Goal: Transaction & Acquisition: Obtain resource

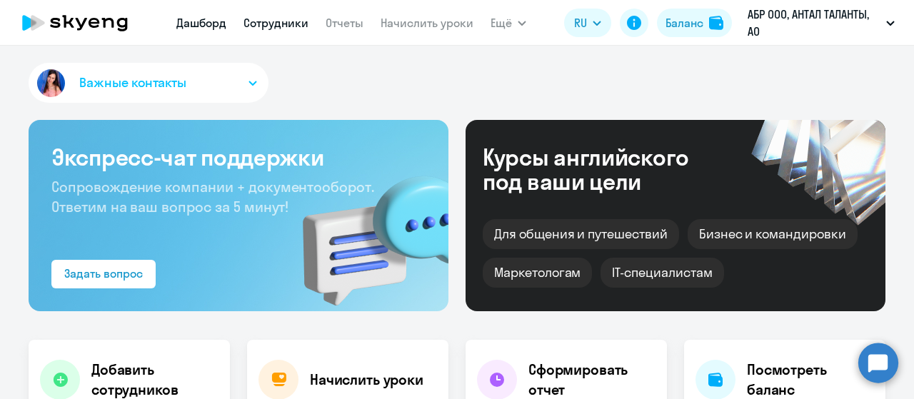
select select "30"
click at [307, 23] on link "Сотрудники" at bounding box center [276, 23] width 65 height 14
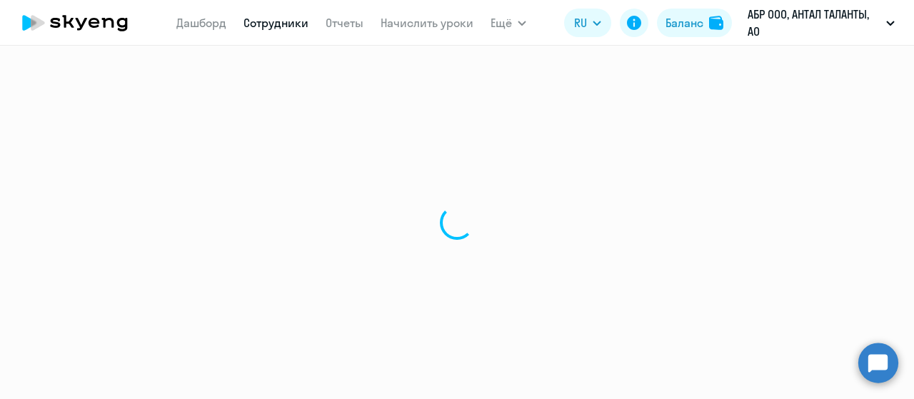
select select "30"
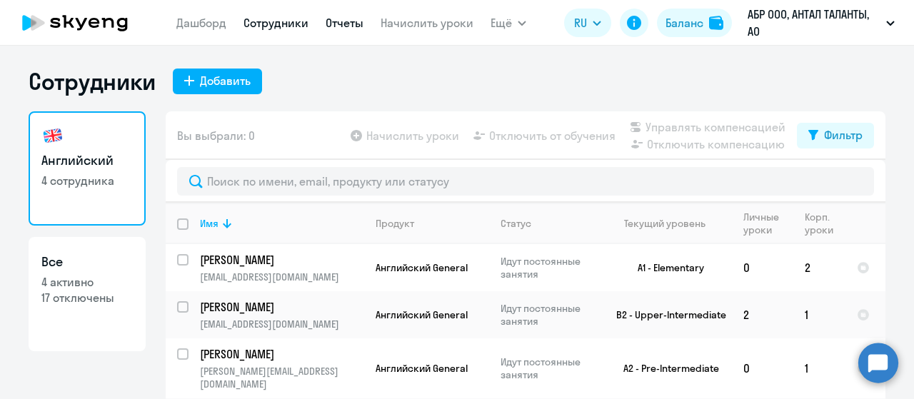
click at [353, 24] on link "Отчеты" at bounding box center [345, 23] width 38 height 14
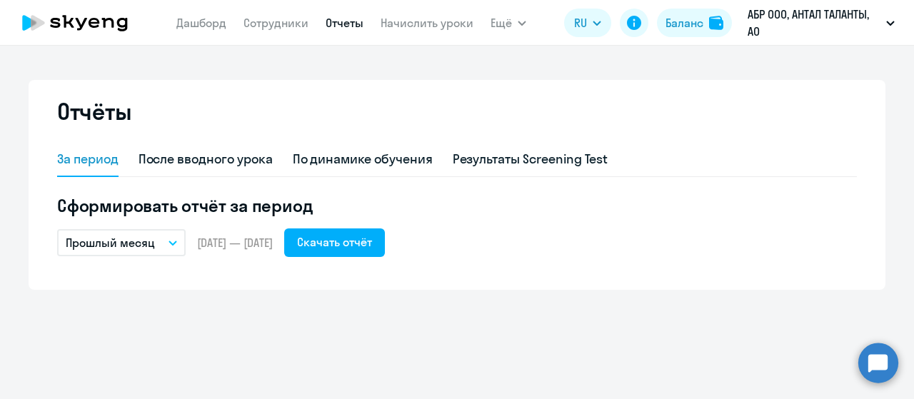
click at [176, 242] on icon "button" at bounding box center [173, 243] width 9 height 5
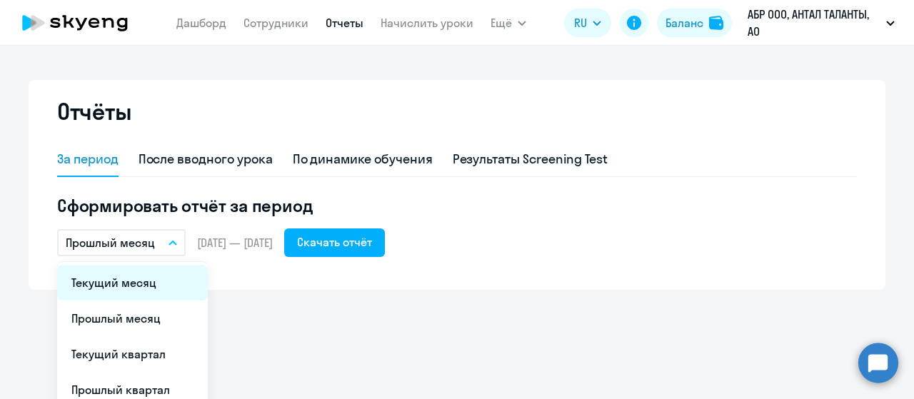
click at [133, 276] on li "Текущий месяц" at bounding box center [132, 283] width 151 height 36
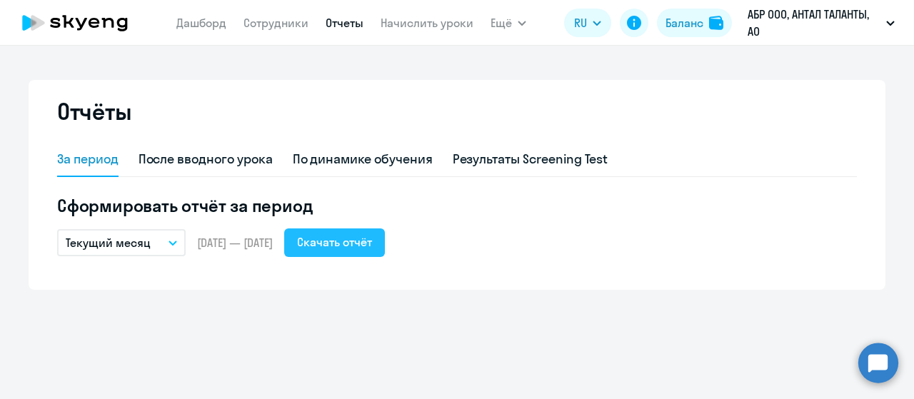
click at [372, 245] on div "Скачать отчёт" at bounding box center [334, 242] width 75 height 17
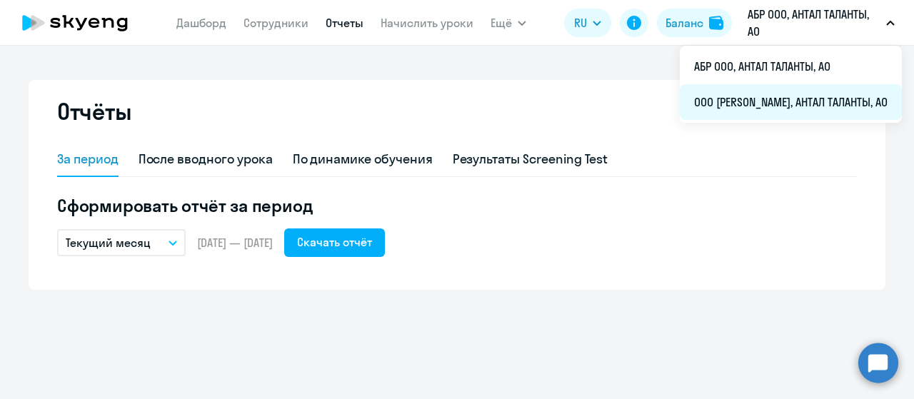
click at [830, 99] on li "ООО [PERSON_NAME], АНТАЛ ТАЛАНТЫ, АО" at bounding box center [791, 102] width 222 height 36
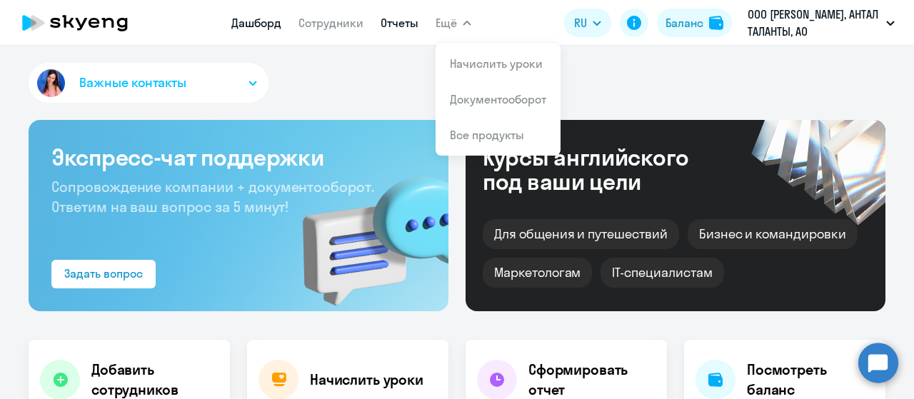
click at [406, 25] on link "Отчеты" at bounding box center [400, 23] width 38 height 14
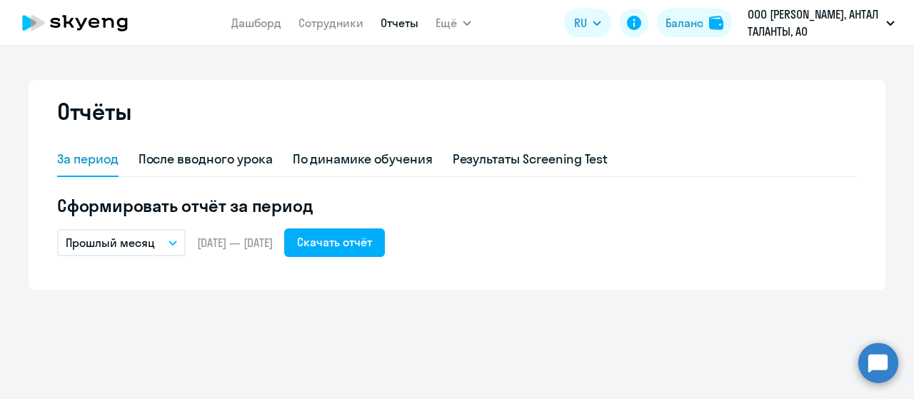
click at [169, 245] on button "Прошлый месяц" at bounding box center [121, 242] width 129 height 27
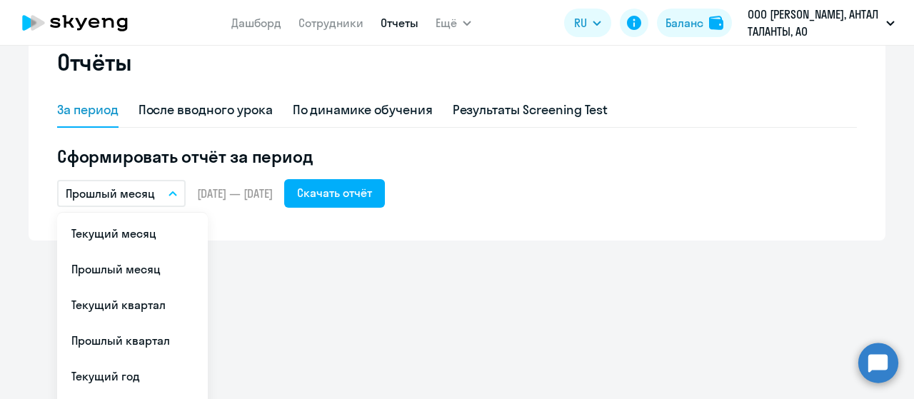
scroll to position [71, 0]
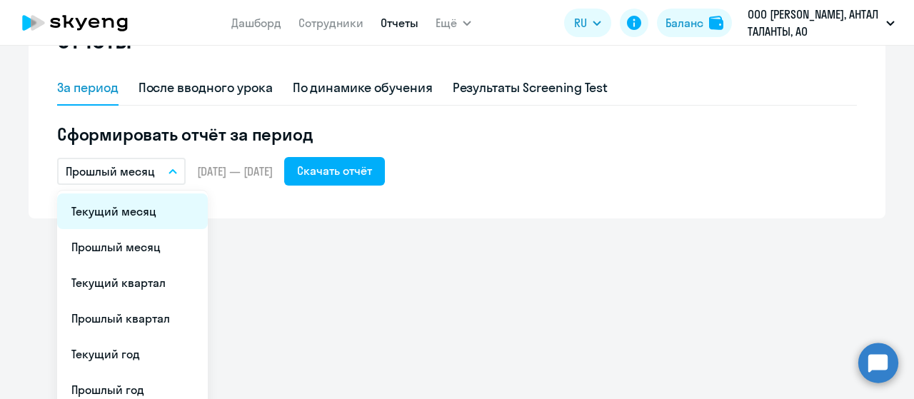
click at [154, 219] on li "Текущий месяц" at bounding box center [132, 212] width 151 height 36
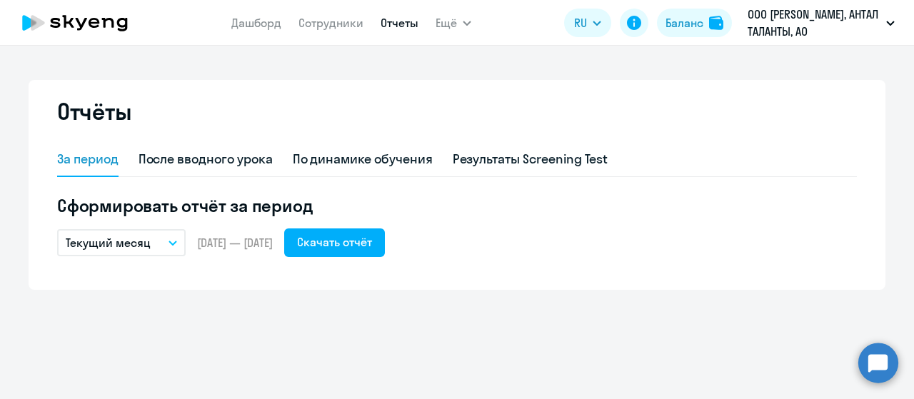
scroll to position [0, 0]
click at [364, 239] on div "Скачать отчёт" at bounding box center [334, 242] width 75 height 17
